Goal: Information Seeking & Learning: Learn about a topic

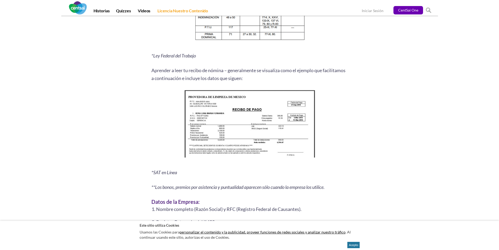
scroll to position [681, 0]
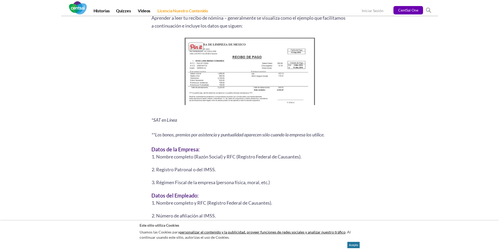
click at [260, 79] on img at bounding box center [249, 72] width 134 height 73
click at [195, 47] on span at bounding box center [196, 46] width 17 height 11
click at [429, 9] on span at bounding box center [429, 11] width 6 height 6
click at [386, 51] on div "Resumen de 6 segundos: Saber leer tu recibo de nómina puede hacer la diferencia…" at bounding box center [249, 144] width 307 height 1445
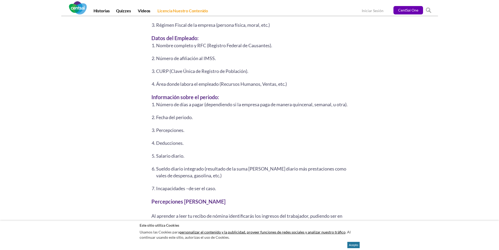
scroll to position [917, 0]
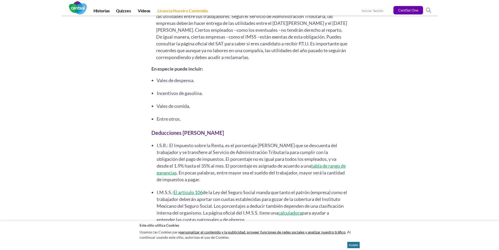
scroll to position [1335, 0]
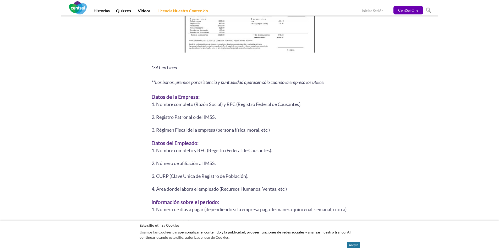
scroll to position [629, 0]
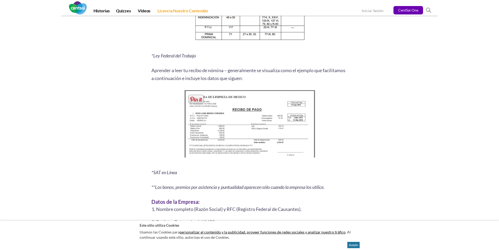
click at [241, 112] on img at bounding box center [249, 125] width 134 height 73
click at [198, 97] on span at bounding box center [196, 99] width 17 height 11
click at [271, 121] on img at bounding box center [249, 125] width 134 height 73
click at [248, 140] on img at bounding box center [249, 125] width 134 height 73
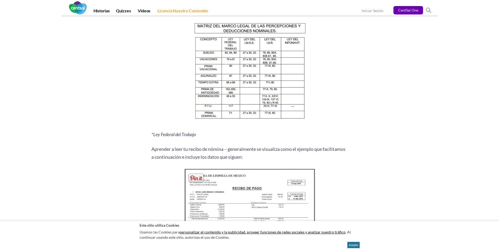
scroll to position [524, 0]
